Goal: Task Accomplishment & Management: Complete application form

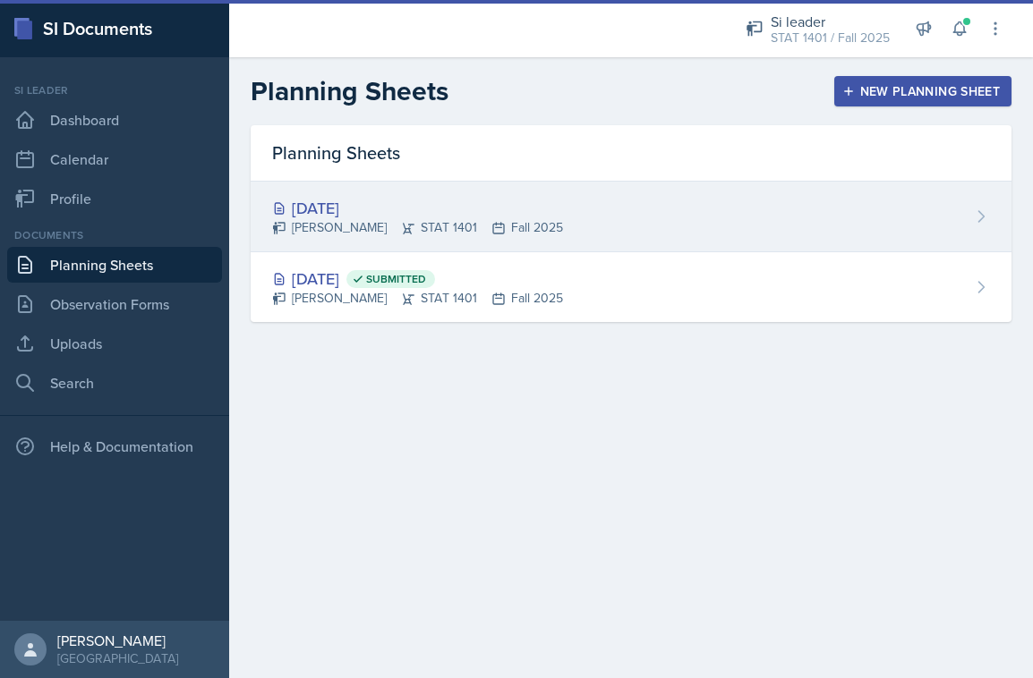
click at [555, 228] on div "[DATE] [PERSON_NAME] STAT 1401 Fall 2025" at bounding box center [631, 217] width 761 height 71
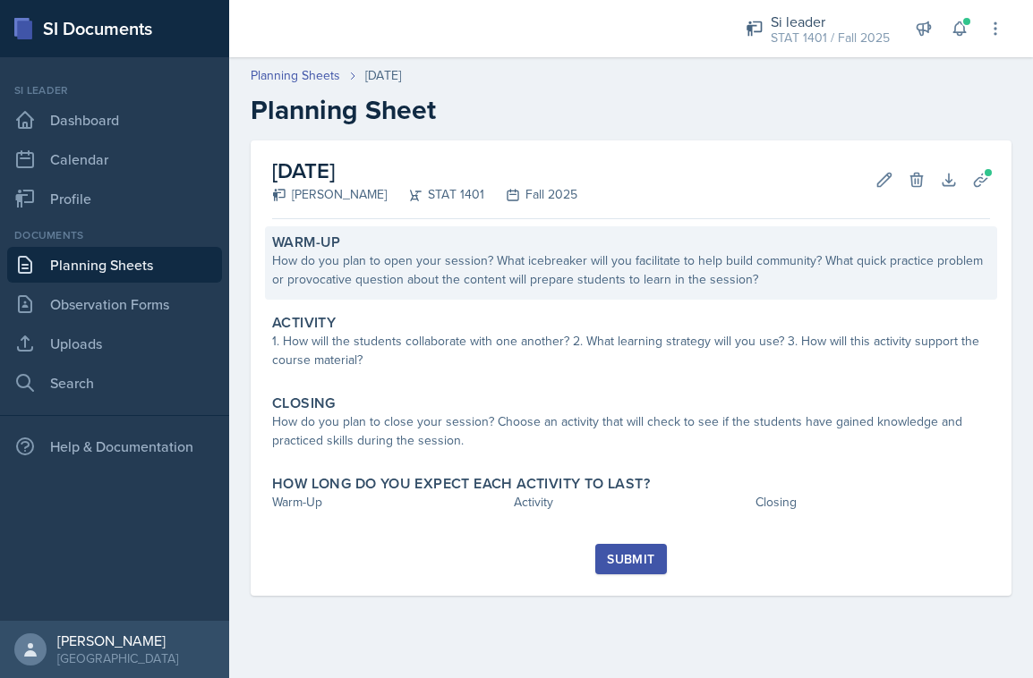
click at [505, 260] on div "How do you plan to open your session? What icebreaker will you facilitate to he…" at bounding box center [631, 270] width 718 height 38
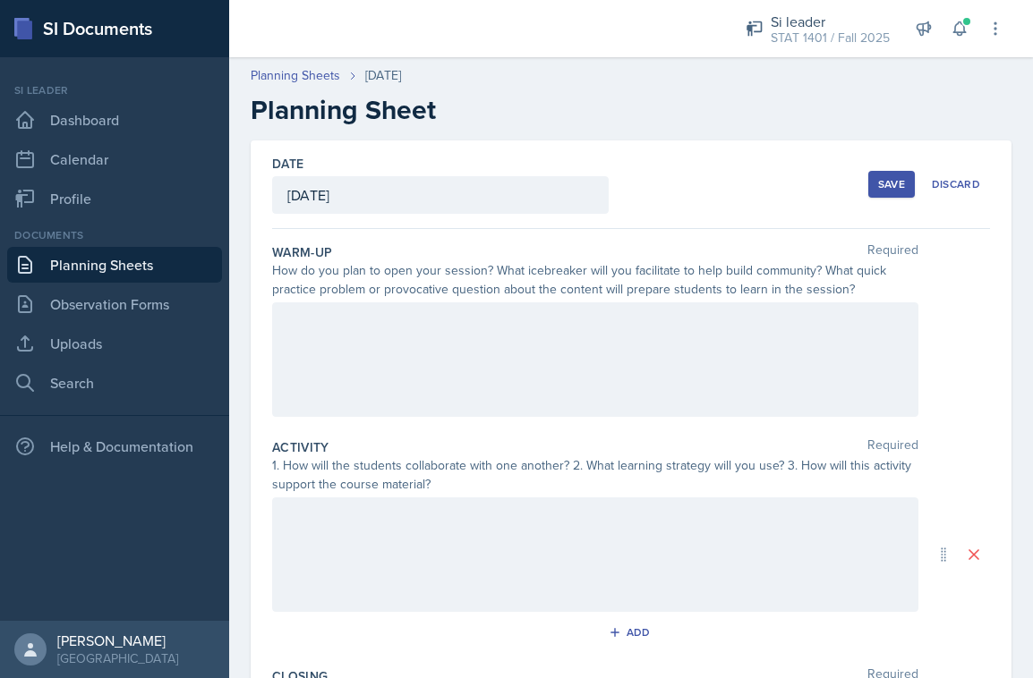
click at [471, 356] on div at bounding box center [595, 359] width 646 height 115
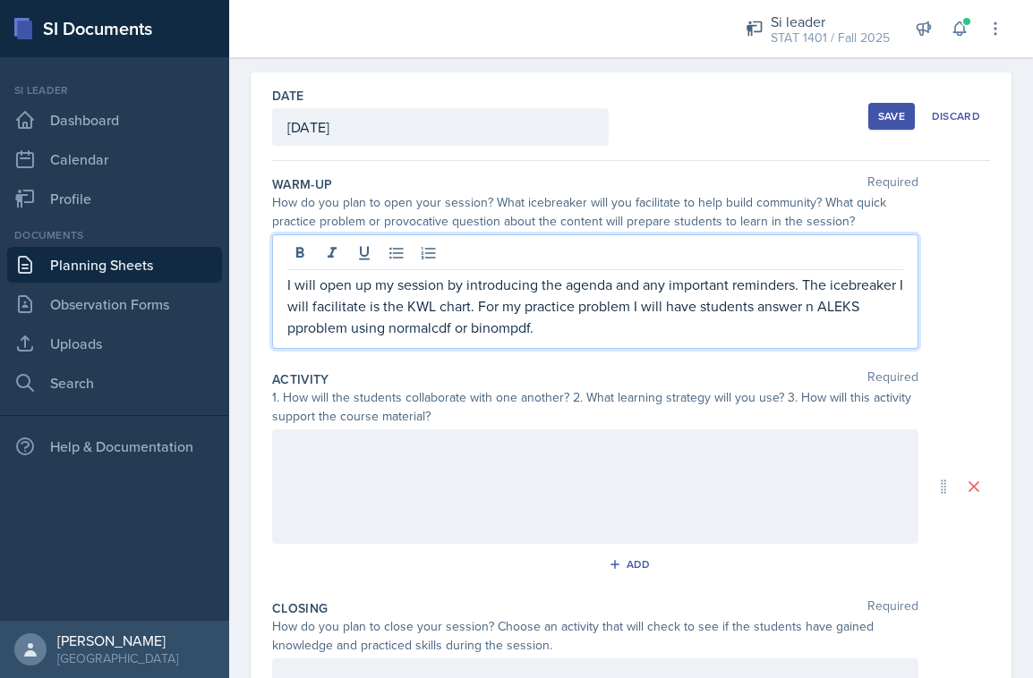
scroll to position [70, 0]
click at [536, 512] on div at bounding box center [595, 485] width 646 height 115
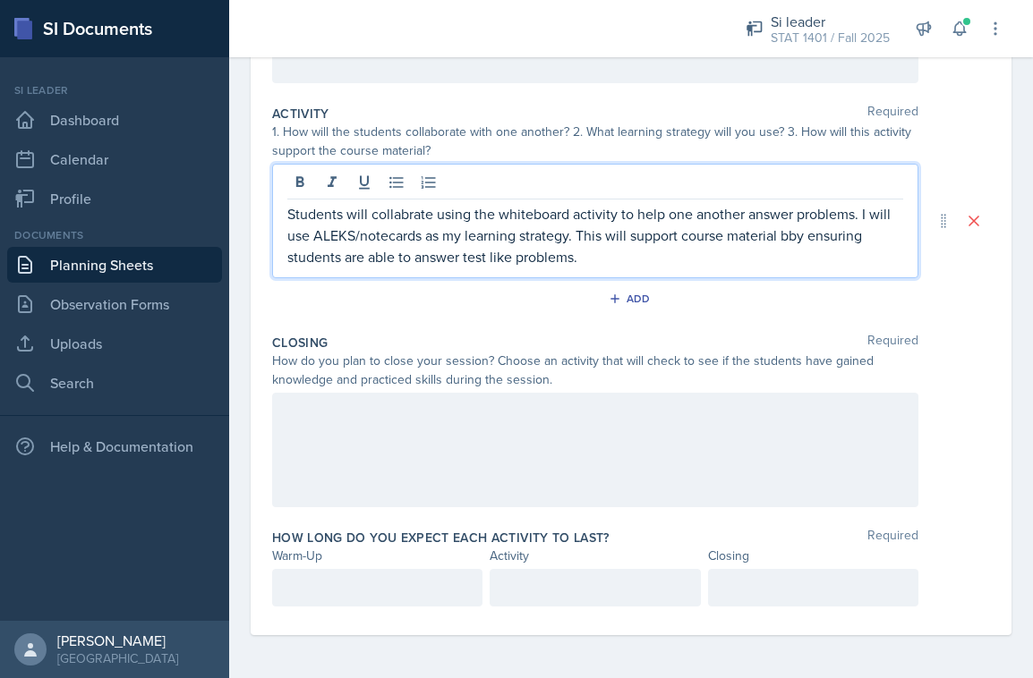
scroll to position [334, 0]
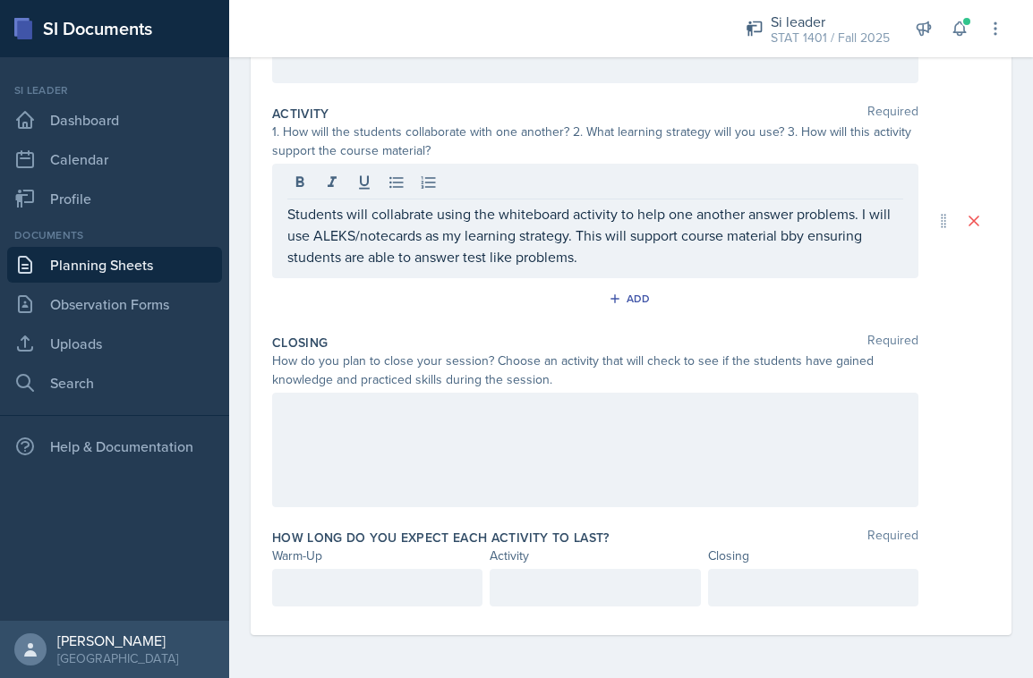
click at [487, 498] on div at bounding box center [595, 450] width 646 height 115
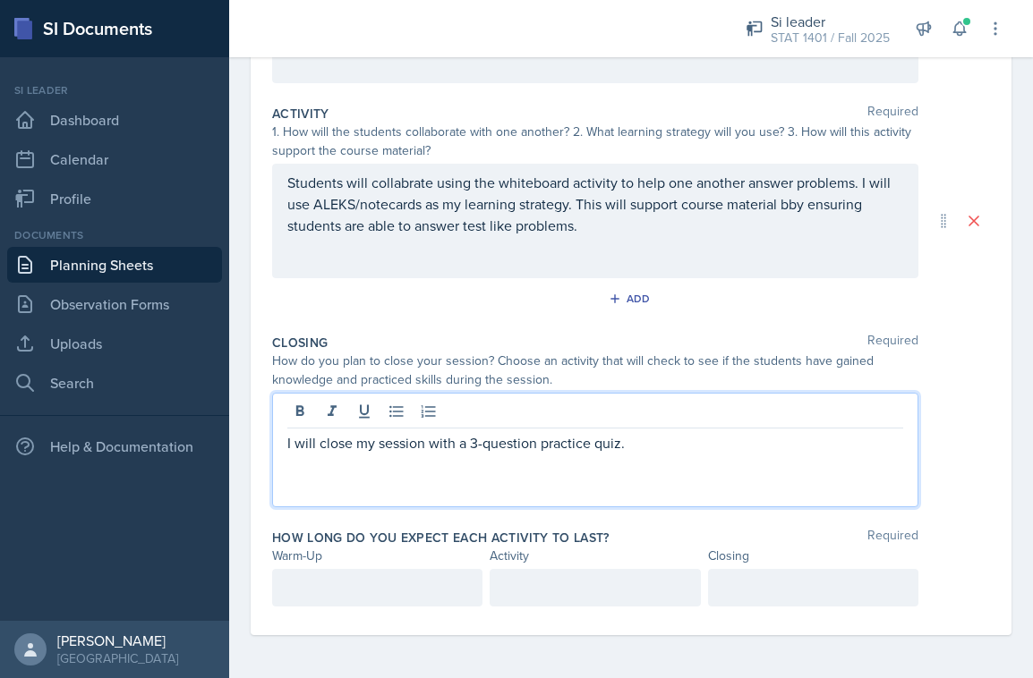
click at [737, 440] on p "I will close my session with a 3-question practice quiz." at bounding box center [595, 442] width 616 height 21
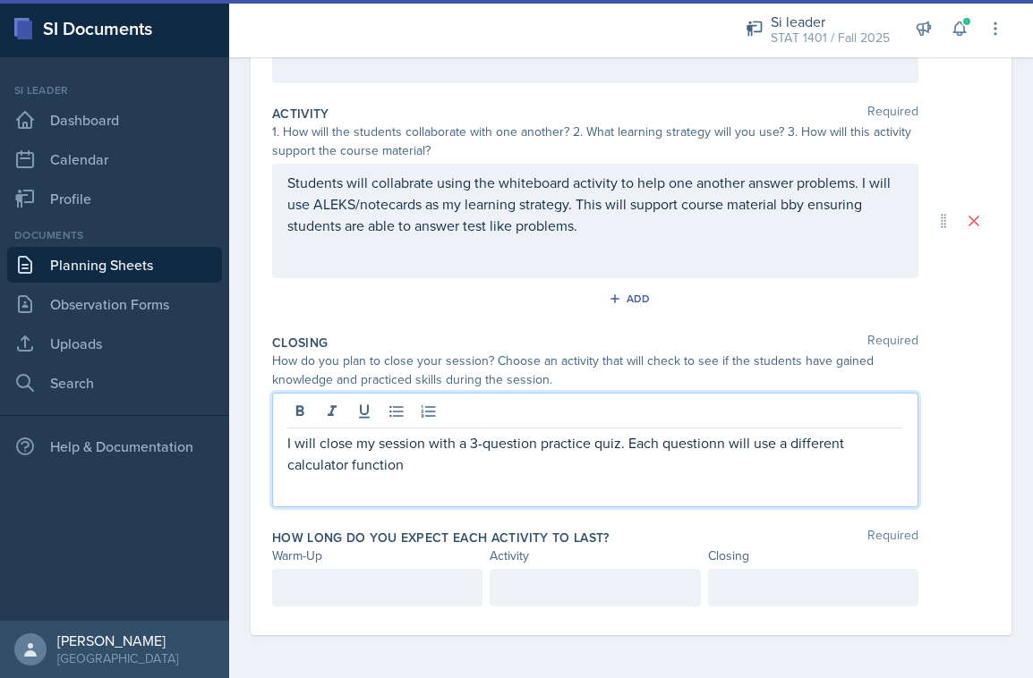
click at [575, 464] on p "I will close my session with a 3-question practice quiz. Each questionn will us…" at bounding box center [595, 453] width 616 height 43
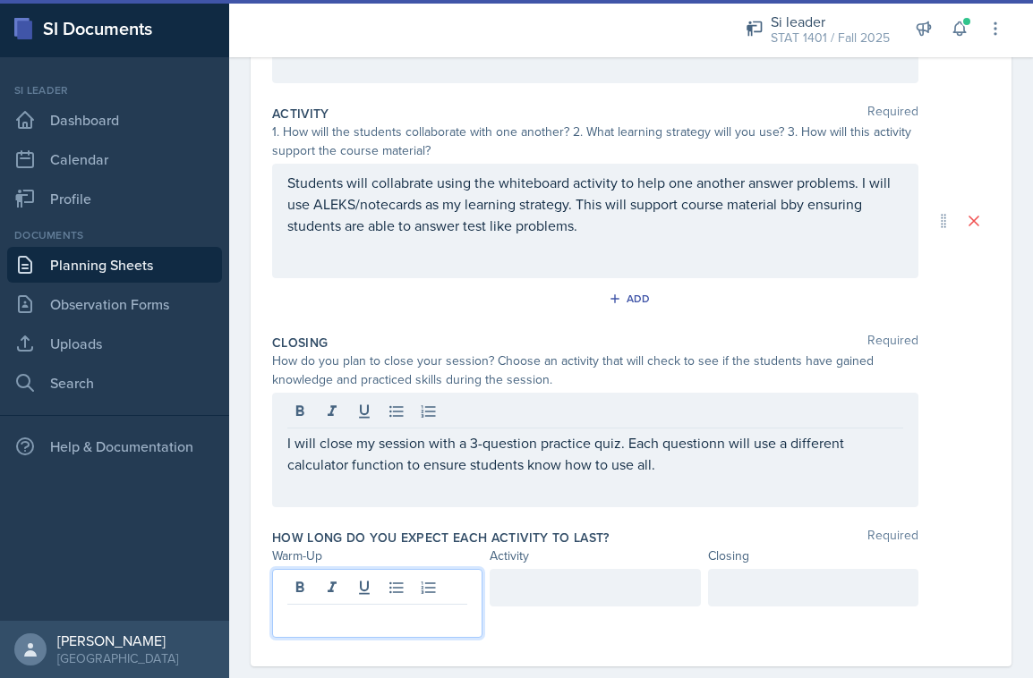
click at [367, 596] on div at bounding box center [377, 603] width 210 height 69
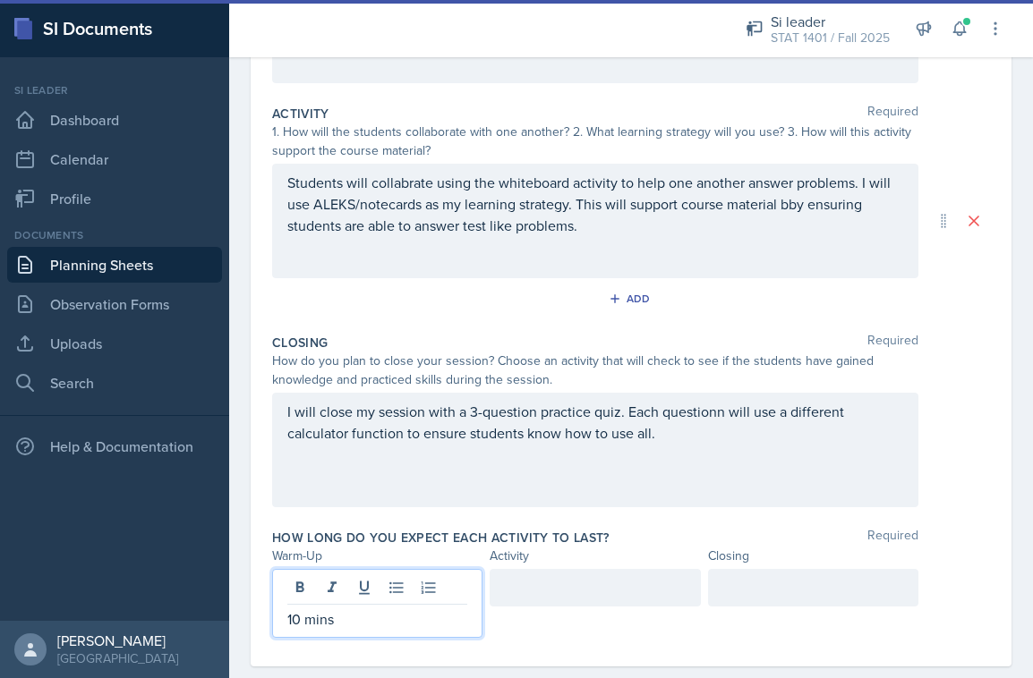
click at [520, 582] on div at bounding box center [594, 588] width 210 height 38
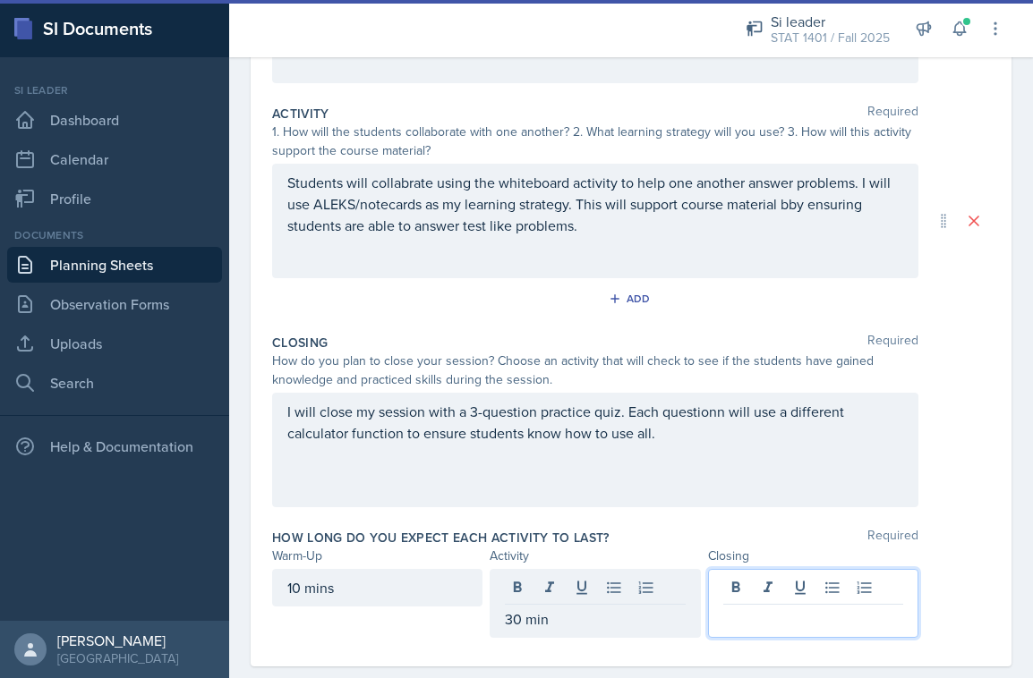
click at [744, 577] on div at bounding box center [813, 603] width 210 height 69
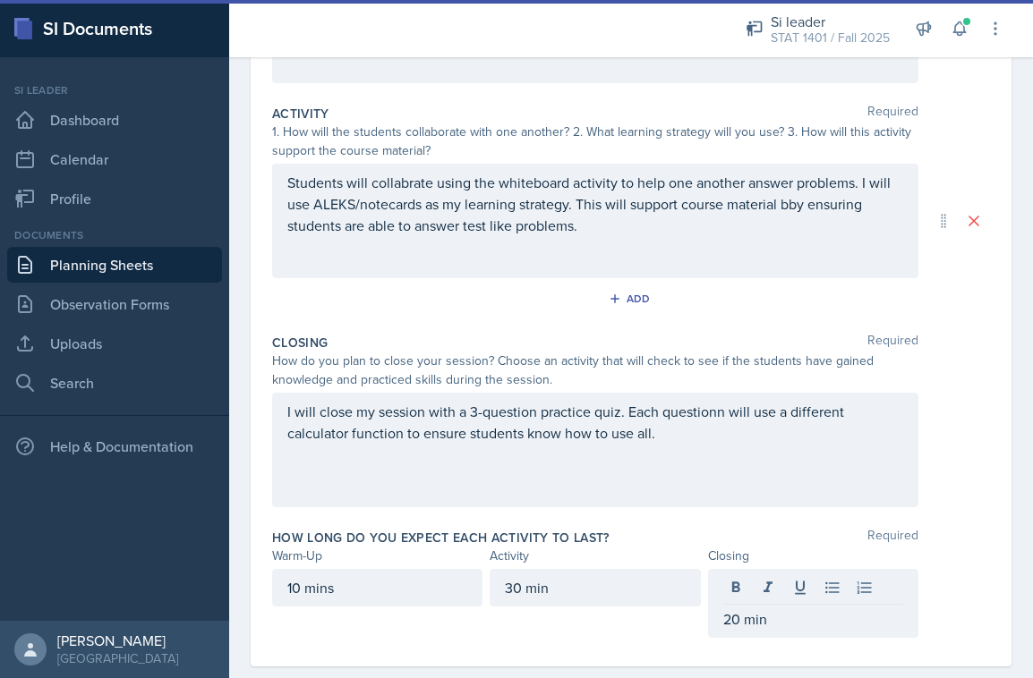
click at [647, 640] on div "How long do you expect each activity to last? Required Warm-Up Activity Closing…" at bounding box center [631, 587] width 718 height 131
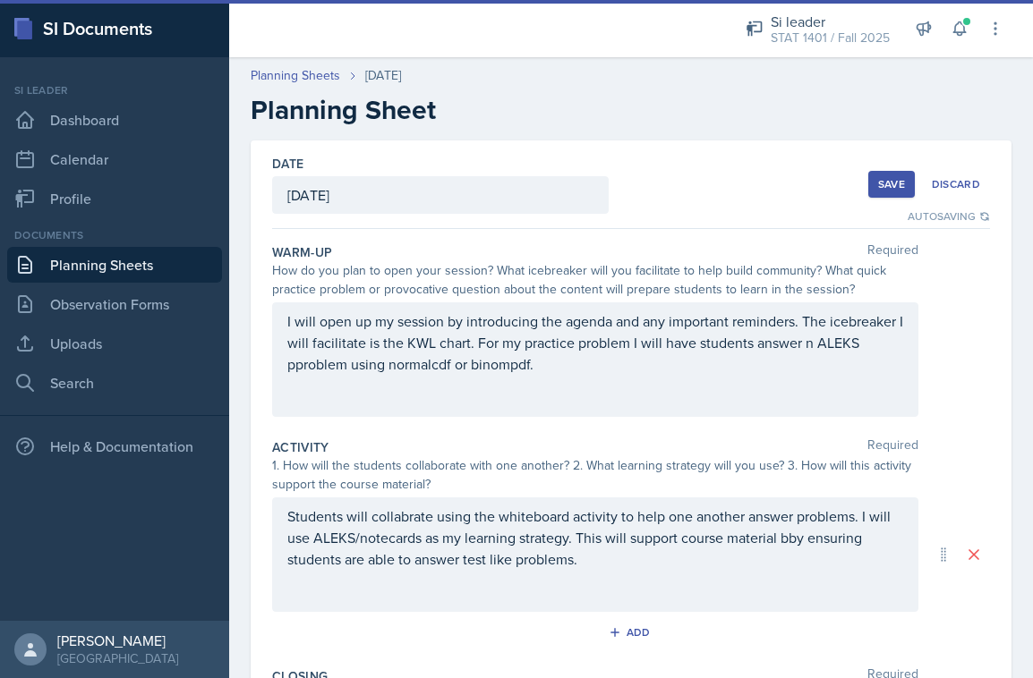
scroll to position [0, 0]
click at [881, 184] on div "Save" at bounding box center [891, 184] width 27 height 14
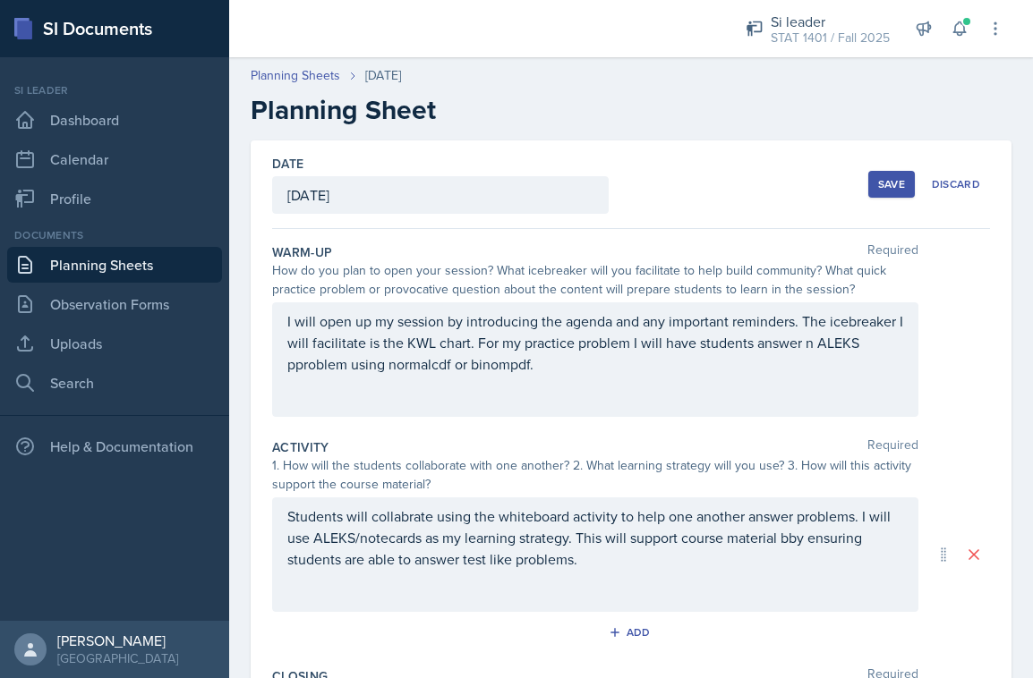
drag, startPoint x: 727, startPoint y: 24, endPoint x: 811, endPoint y: 191, distance: 186.5
click at [811, 191] on div "Date [DATE] [DATE] 28 29 30 1 2 3 4 5 6 7 8 9 10 11 12 13 14 15 16 17 18 19 20 …" at bounding box center [631, 184] width 718 height 89
click at [878, 180] on button "Save" at bounding box center [891, 184] width 47 height 27
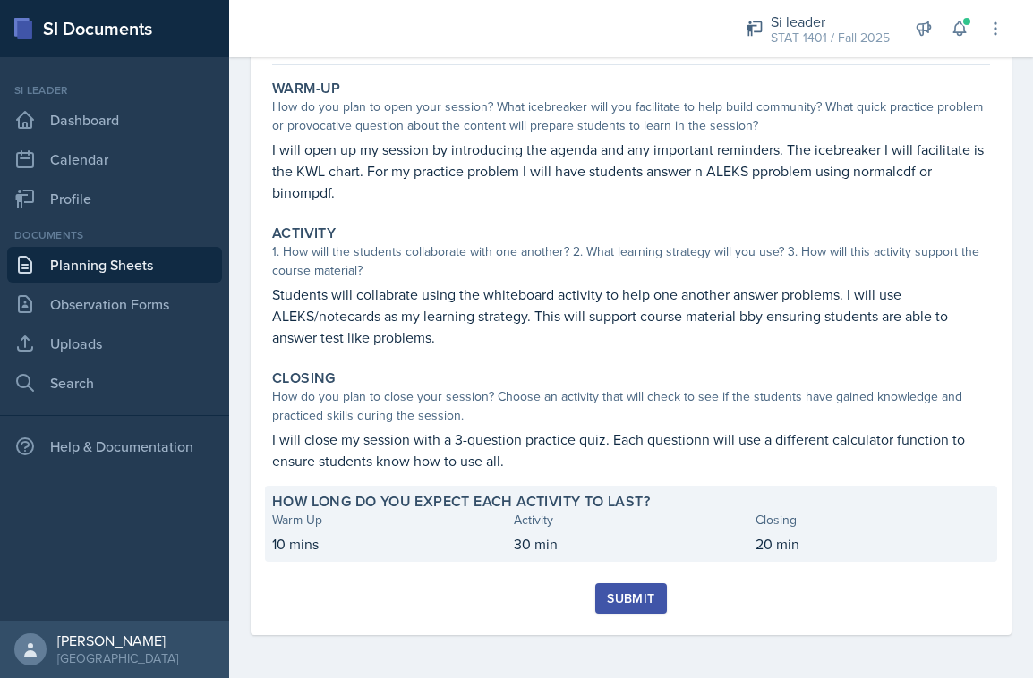
scroll to position [154, 0]
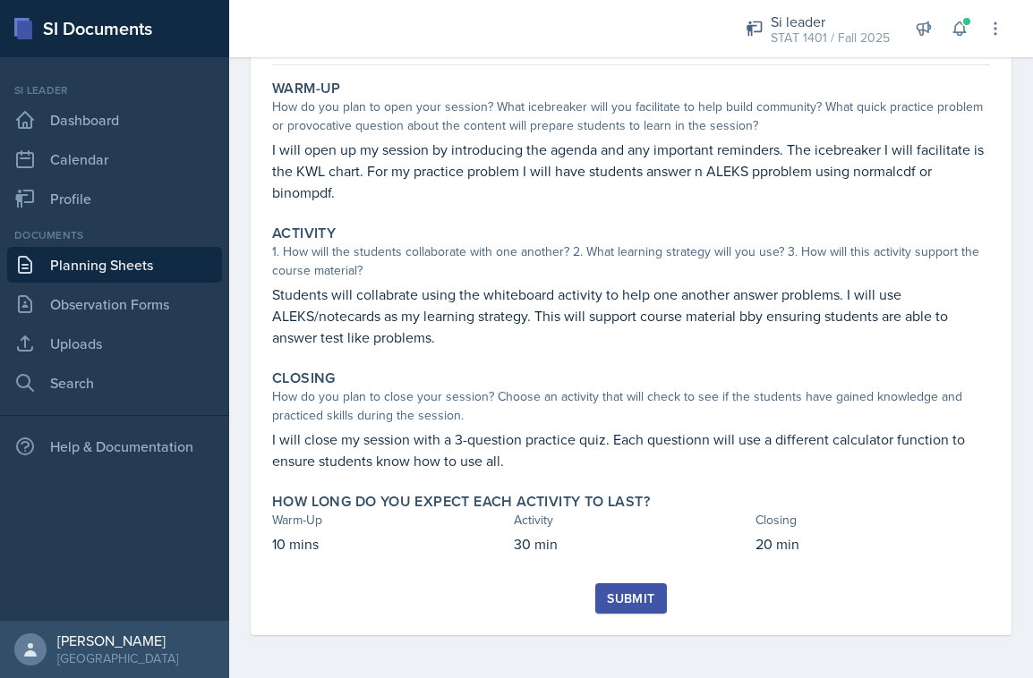
click at [618, 606] on div "Submit" at bounding box center [630, 598] width 47 height 14
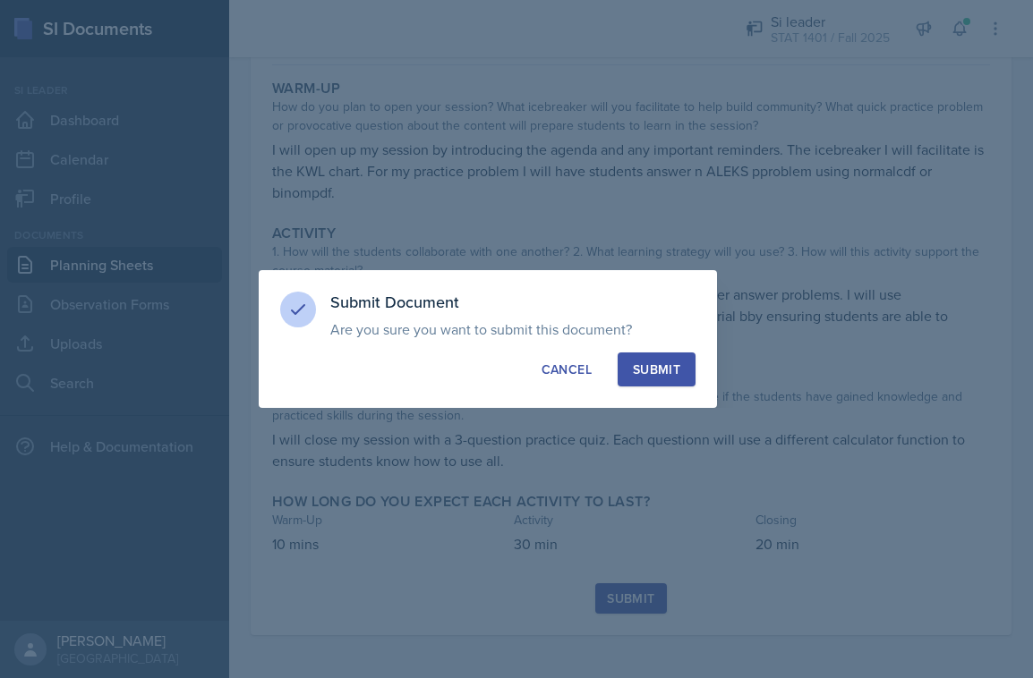
click at [648, 359] on button "Submit" at bounding box center [656, 370] width 78 height 34
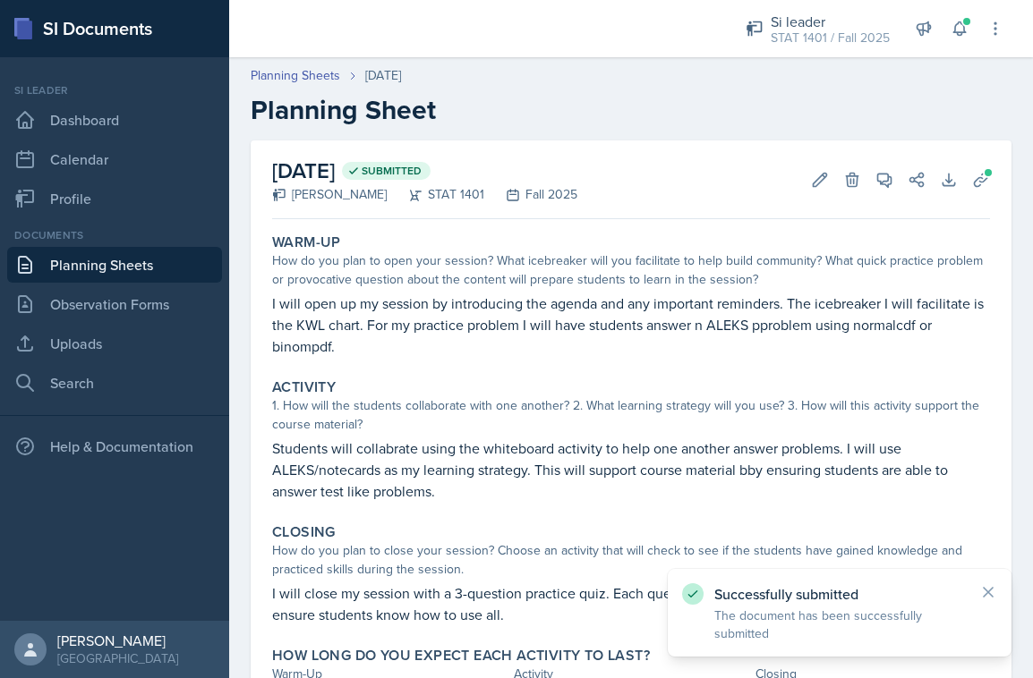
scroll to position [0, 0]
click at [988, 595] on icon at bounding box center [988, 592] width 18 height 18
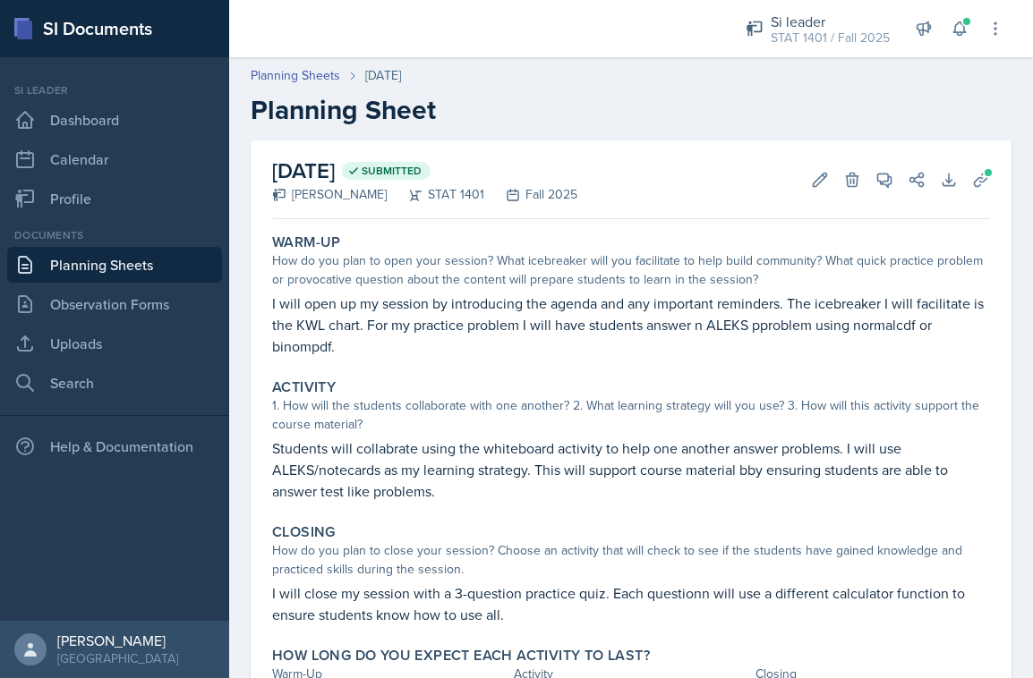
click at [180, 247] on link "Planning Sheets" at bounding box center [114, 265] width 215 height 36
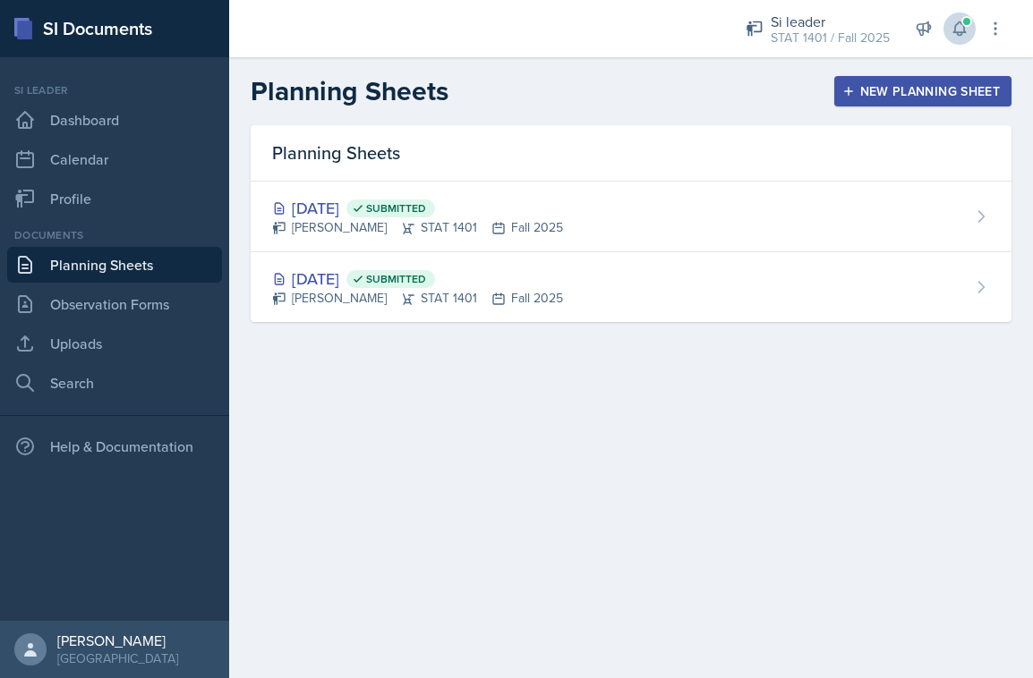
click at [954, 19] on button at bounding box center [959, 29] width 32 height 32
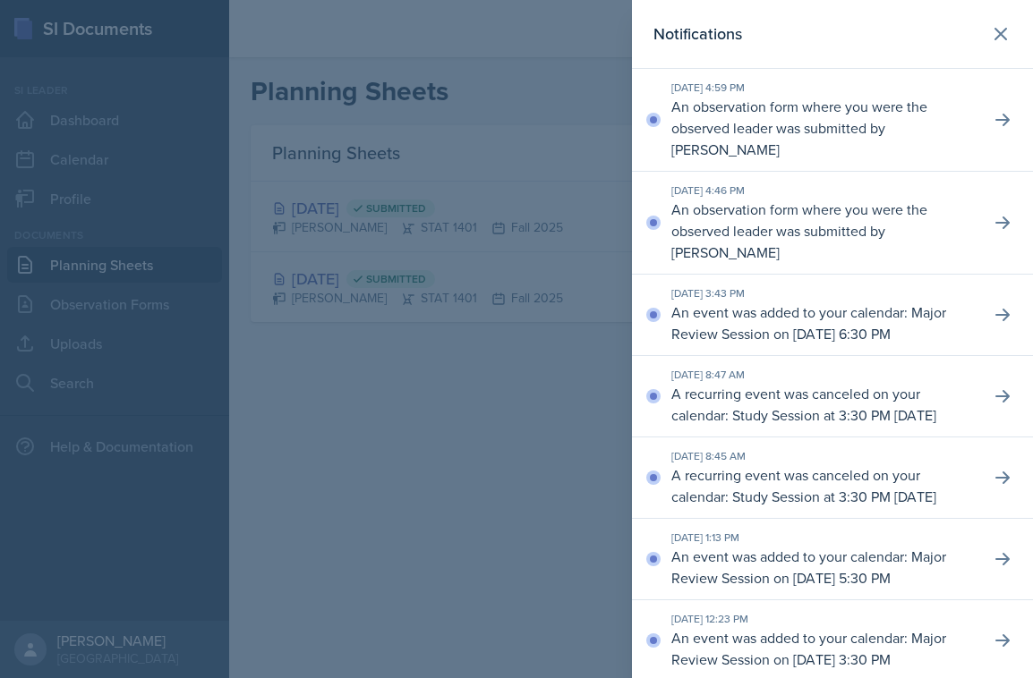
click at [884, 201] on p "An observation form where you were the observed leader was submitted by [PERSON…" at bounding box center [823, 231] width 304 height 64
click at [999, 225] on icon at bounding box center [1002, 223] width 18 height 18
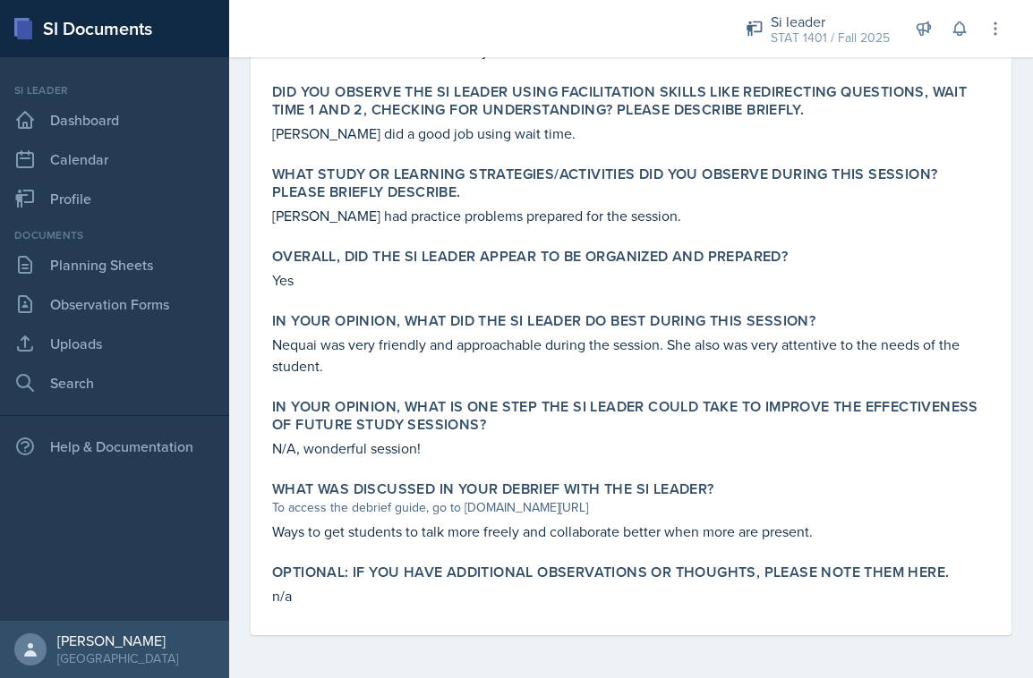
scroll to position [659, 0]
click at [101, 112] on link "Dashboard" at bounding box center [114, 120] width 215 height 36
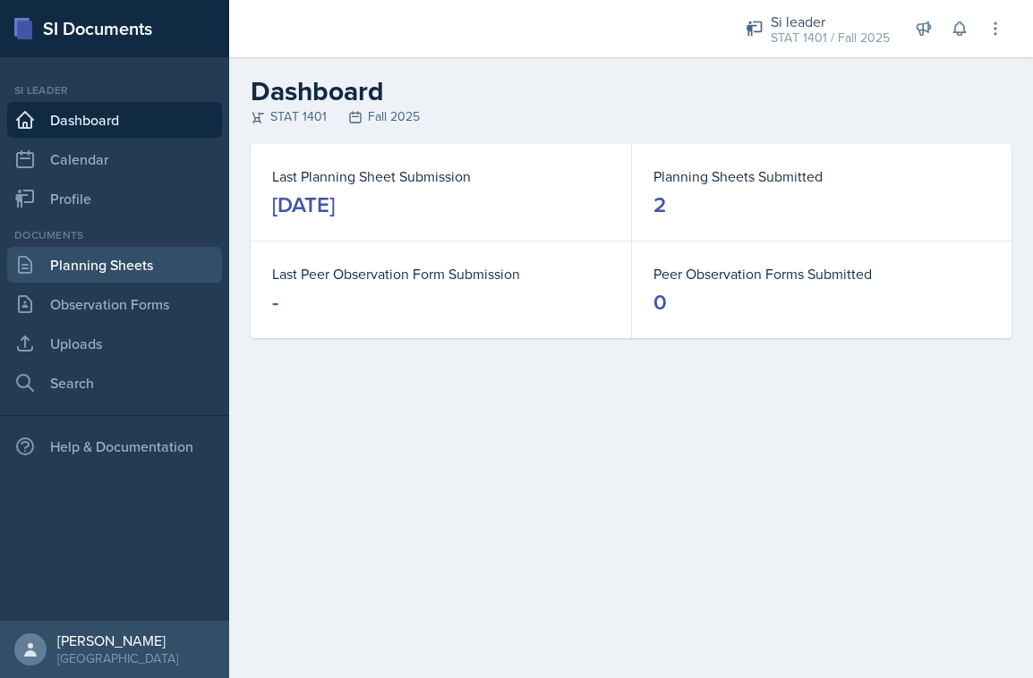
click at [96, 269] on link "Planning Sheets" at bounding box center [114, 265] width 215 height 36
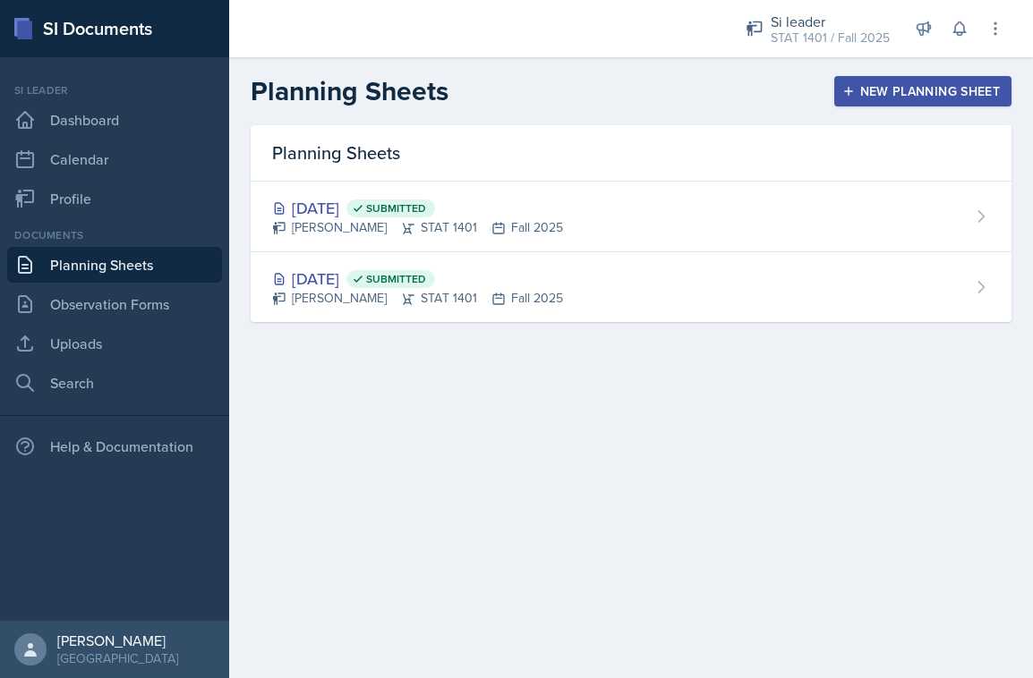
click at [887, 84] on div "New Planning Sheet" at bounding box center [923, 91] width 154 height 14
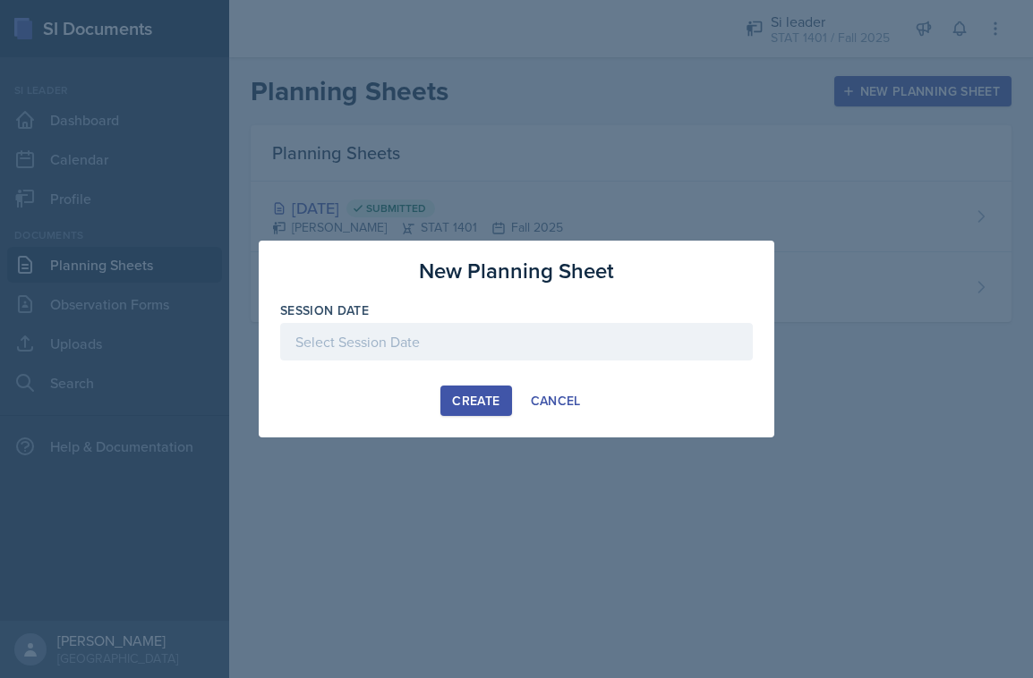
click at [487, 357] on div at bounding box center [516, 342] width 472 height 38
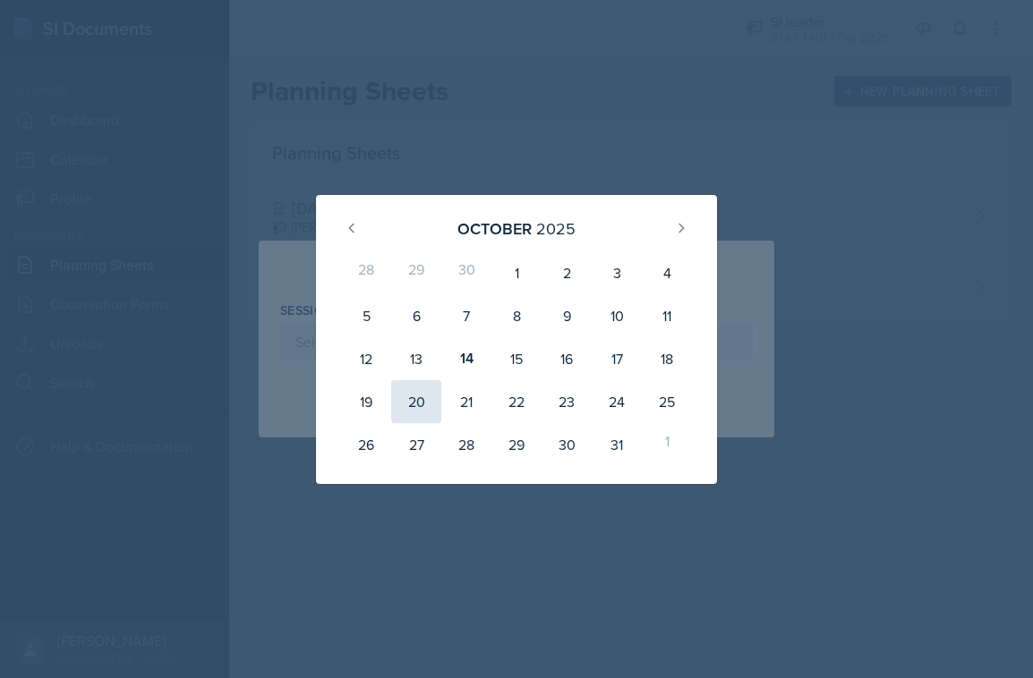
click at [416, 395] on div "20" at bounding box center [416, 401] width 50 height 43
type input "[DATE]"
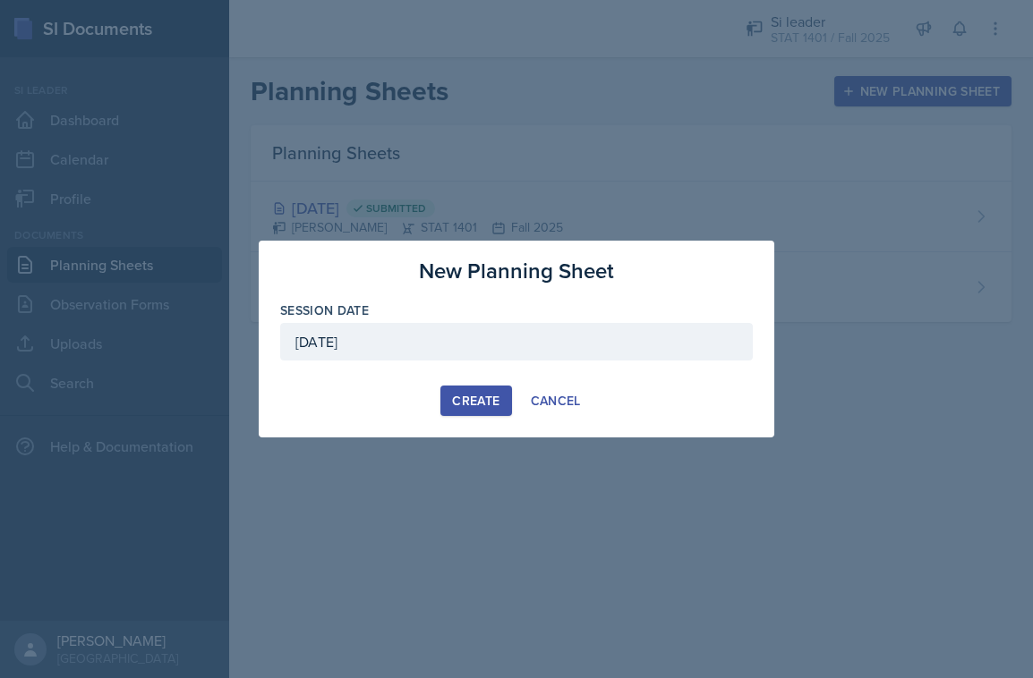
click at [464, 404] on div "Create" at bounding box center [475, 401] width 47 height 14
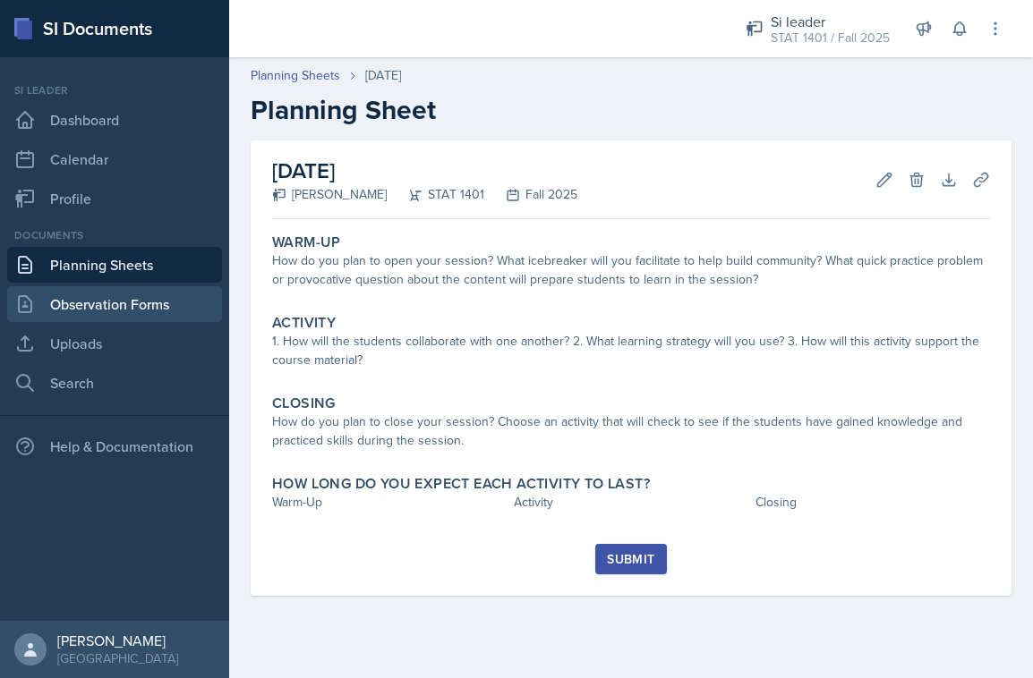
click at [194, 311] on link "Observation Forms" at bounding box center [114, 304] width 215 height 36
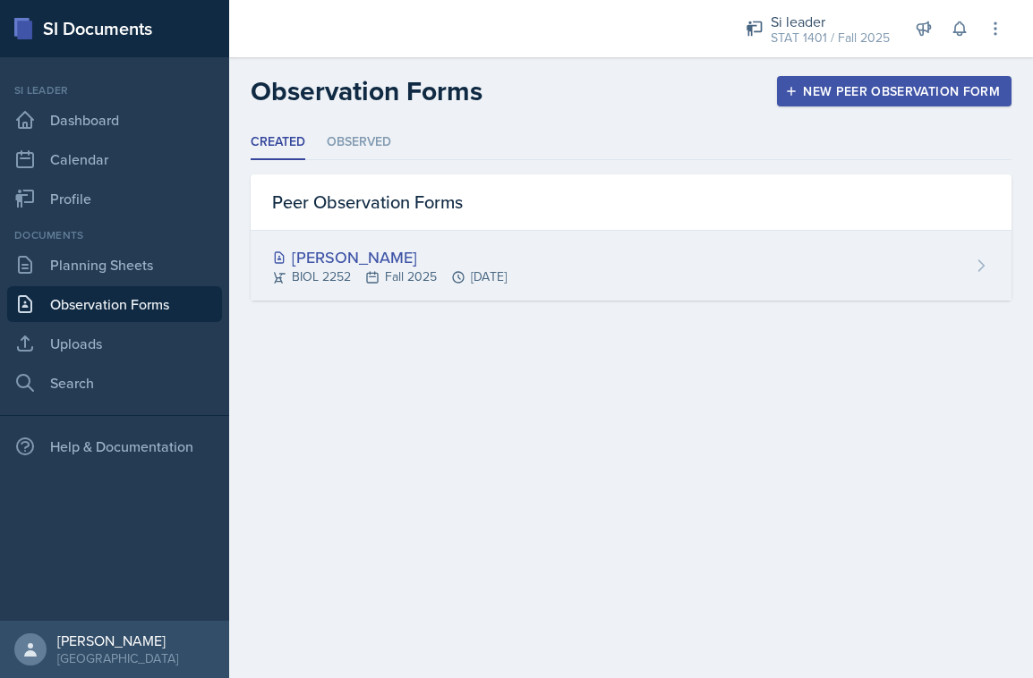
click at [382, 252] on div "[PERSON_NAME]" at bounding box center [389, 257] width 234 height 24
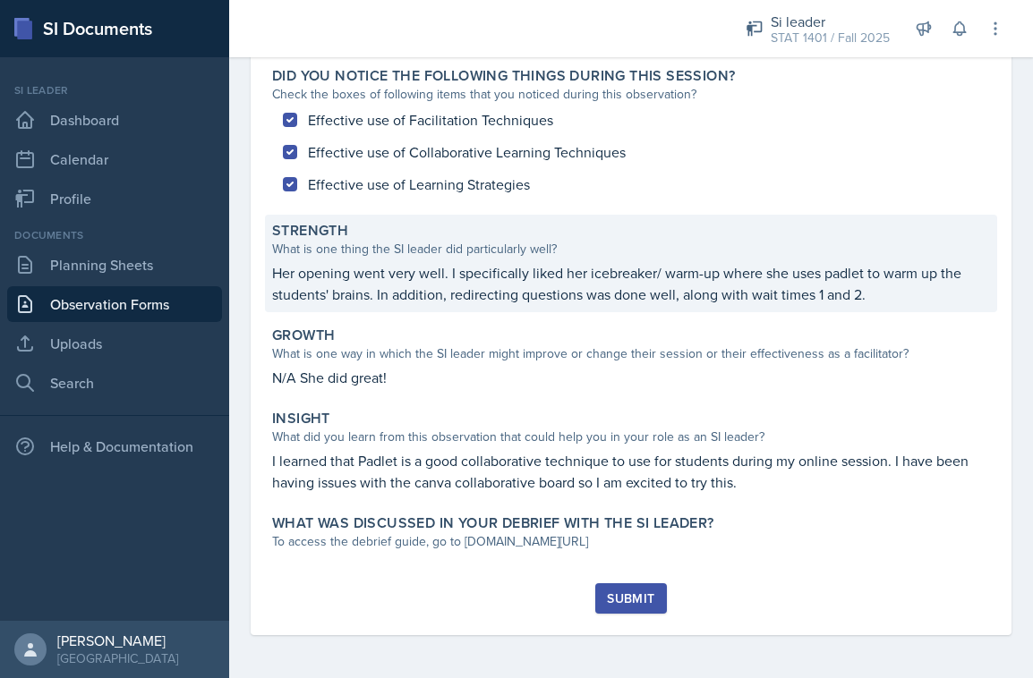
scroll to position [166, 0]
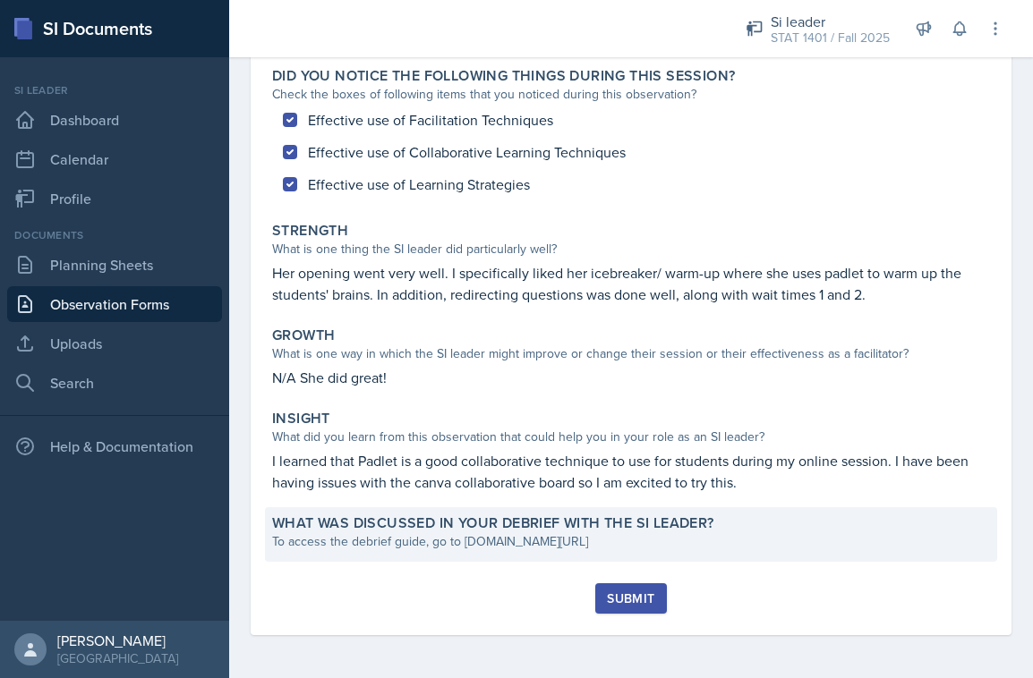
click at [657, 532] on label "What was discussed in your debrief with the SI Leader?" at bounding box center [493, 524] width 442 height 18
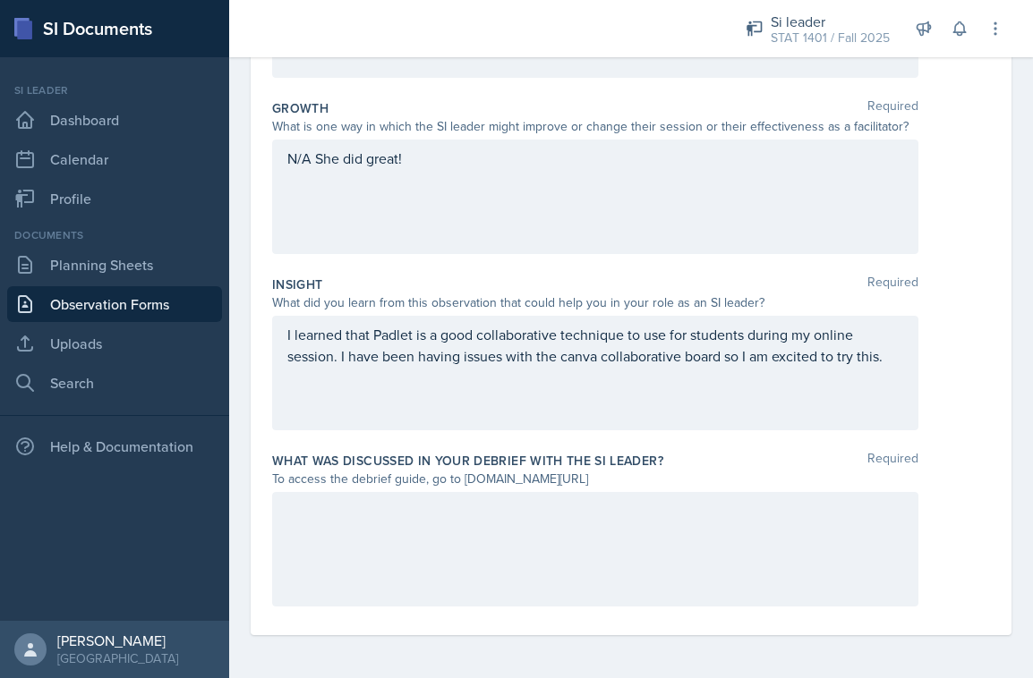
scroll to position [460, 0]
click at [657, 532] on div at bounding box center [595, 549] width 646 height 115
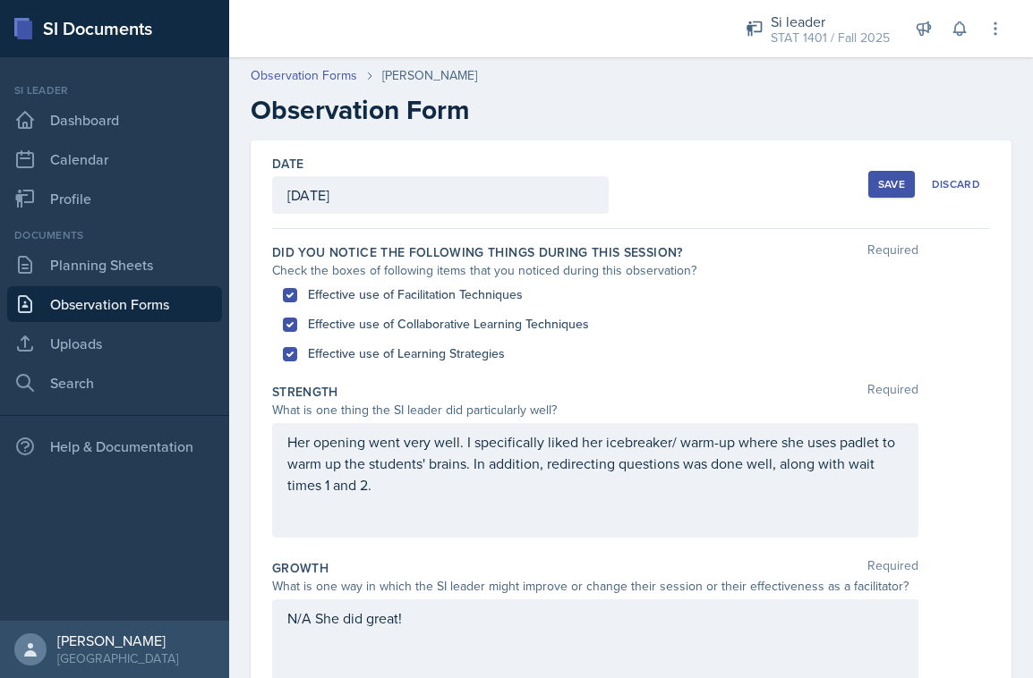
scroll to position [0, 0]
click at [884, 179] on div "Save" at bounding box center [891, 184] width 27 height 14
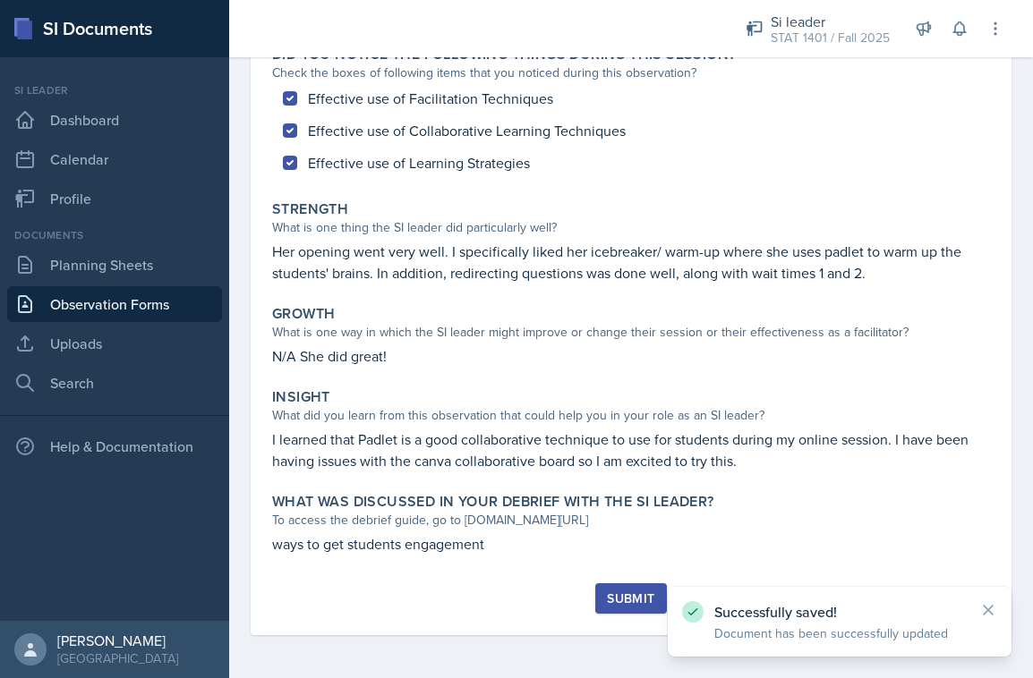
scroll to position [188, 0]
click at [644, 601] on div "Submit" at bounding box center [630, 598] width 47 height 14
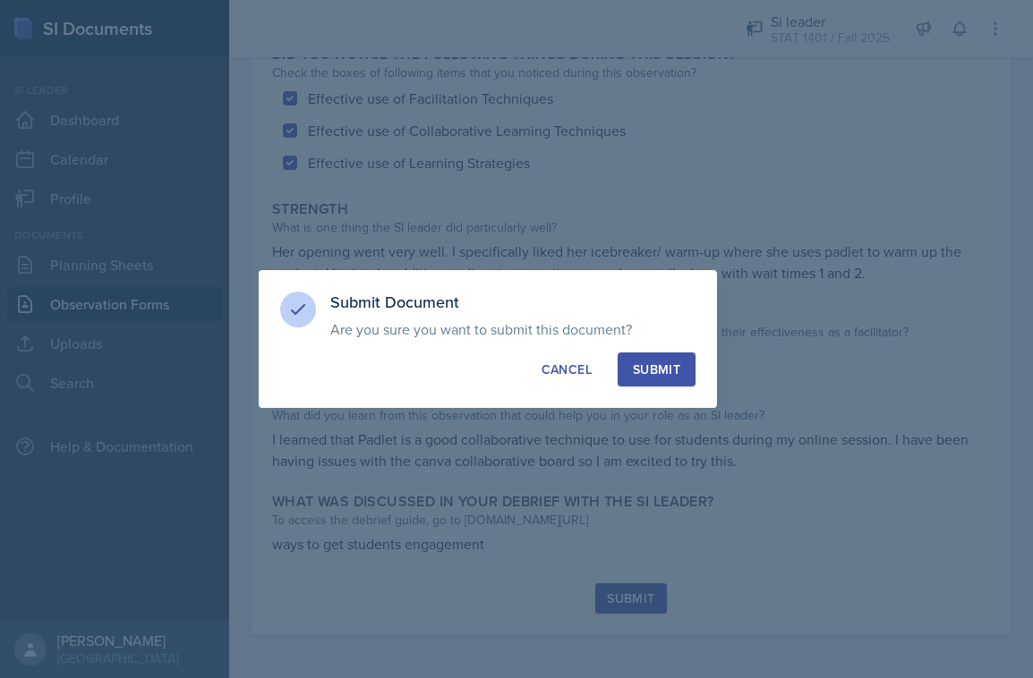
click at [630, 385] on button "Submit" at bounding box center [656, 370] width 78 height 34
